Goal: Contribute content: Add original content to the website for others to see

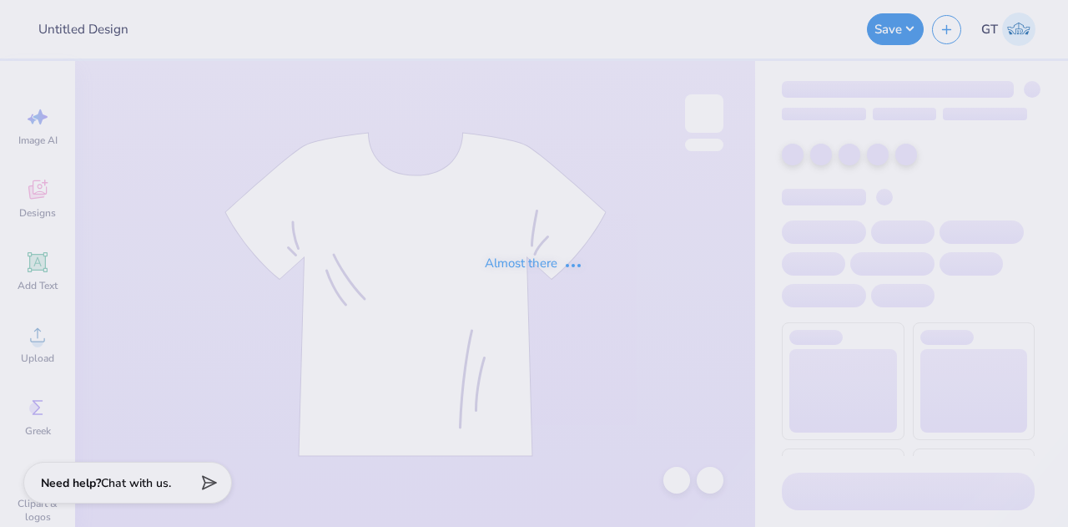
type input "ff 1"
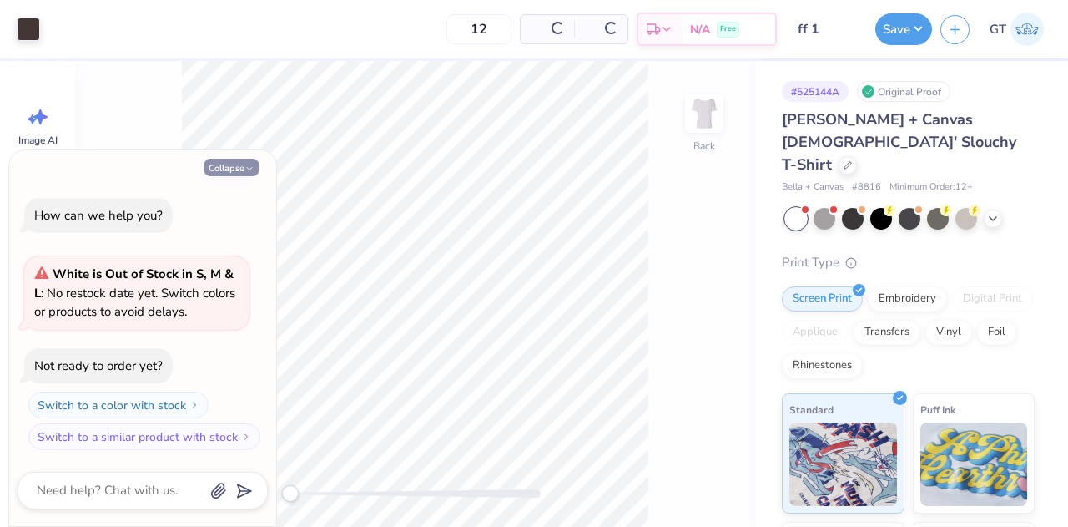
click at [244, 169] on button "Collapse" at bounding box center [232, 168] width 56 height 18
type textarea "x"
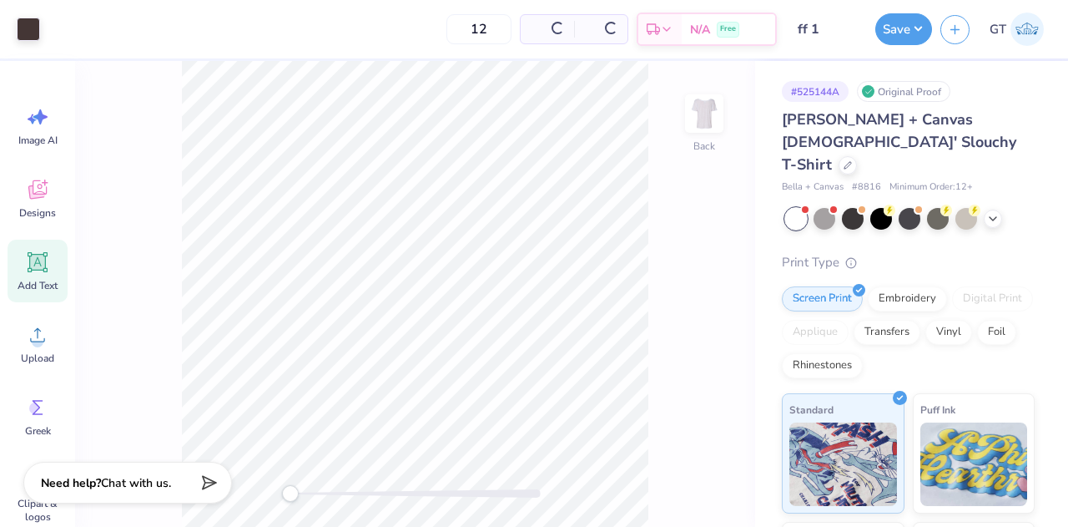
click at [38, 248] on div "Add Text" at bounding box center [38, 270] width 60 height 63
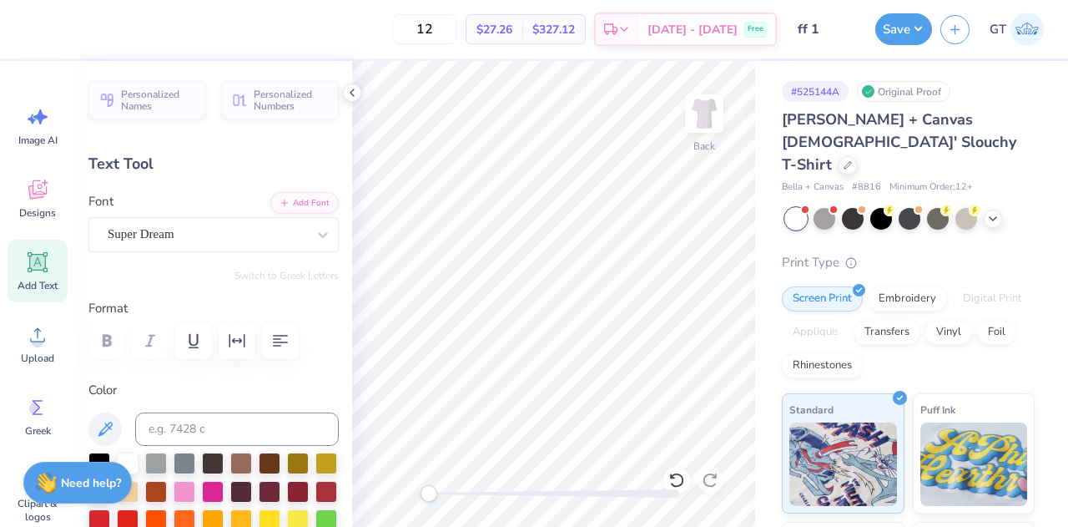
scroll to position [13, 2]
paste textarea "®"
type textarea "®"
click at [312, 243] on div at bounding box center [323, 234] width 30 height 30
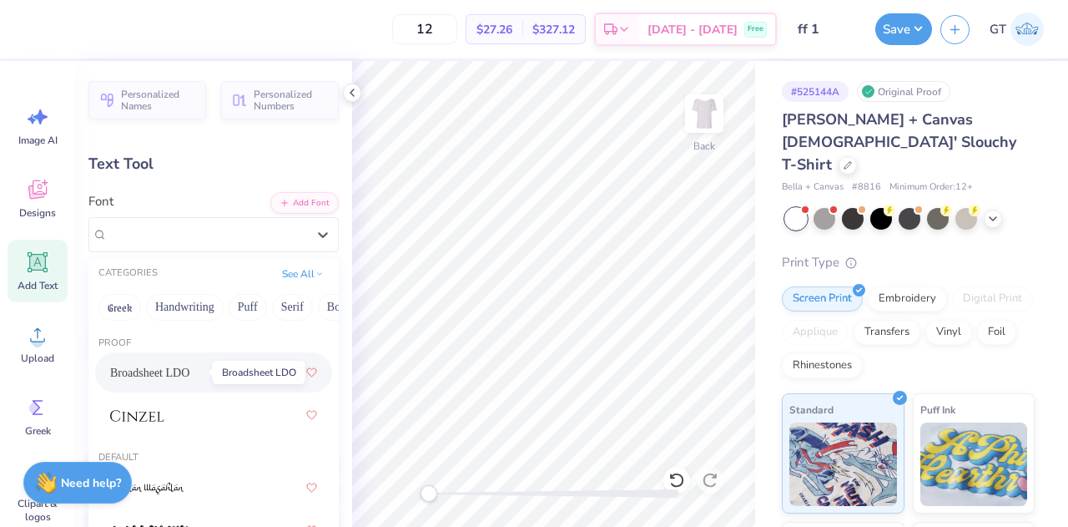
click at [189, 377] on span "Broadsheet LDO" at bounding box center [149, 373] width 79 height 18
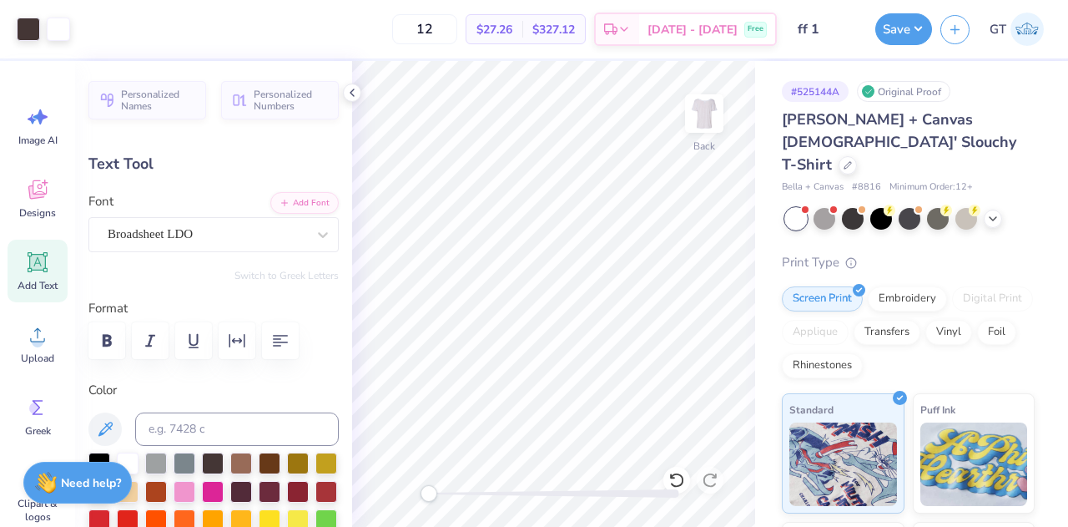
type input "1.51"
type input "9.24"
click at [282, 440] on input at bounding box center [237, 428] width 204 height 33
type input "439"
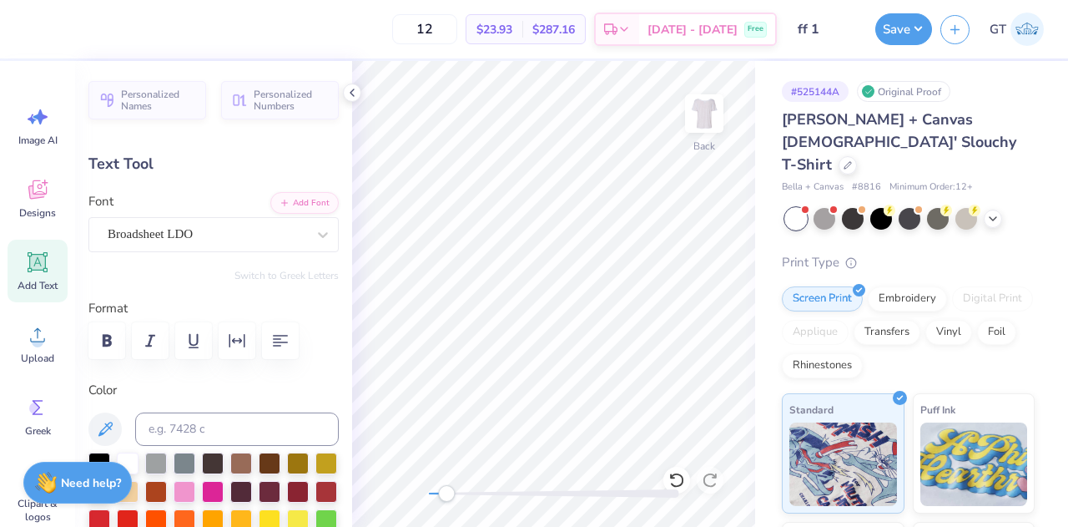
type input "0.25"
type input "4.79"
type input "0.15"
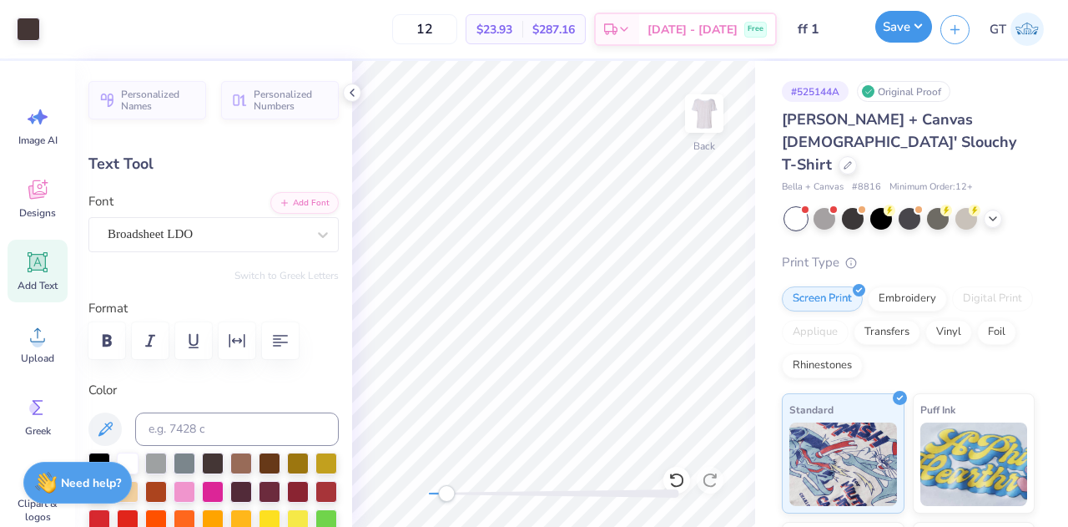
click at [903, 36] on button "Save" at bounding box center [903, 27] width 57 height 32
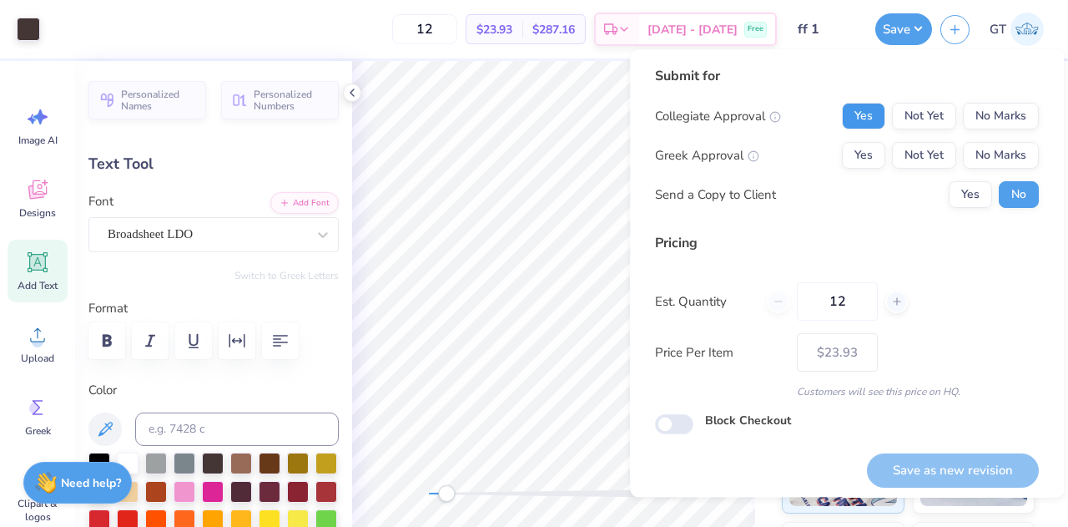
click at [858, 121] on button "Yes" at bounding box center [863, 116] width 43 height 27
click at [864, 161] on button "Yes" at bounding box center [863, 155] width 43 height 27
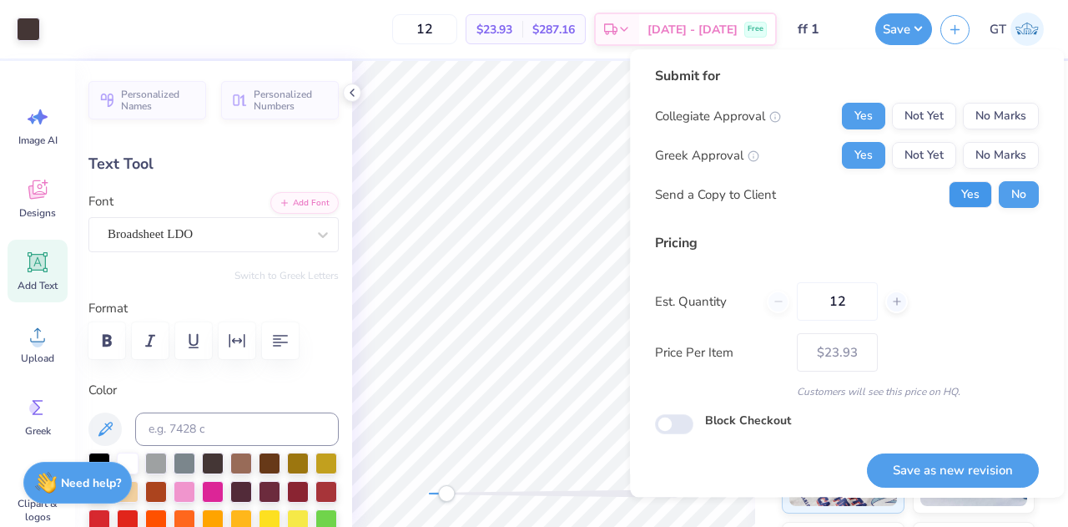
click at [950, 200] on button "Yes" at bounding box center [970, 194] width 43 height 27
click at [937, 466] on button "Save as new revision" at bounding box center [953, 470] width 172 height 34
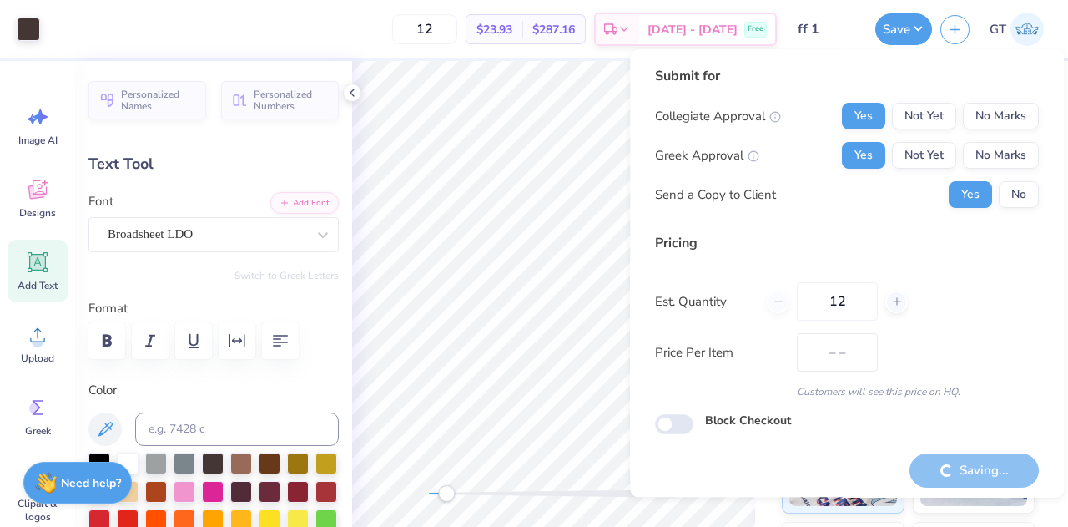
type input "$23.93"
